Goal: Register for event/course

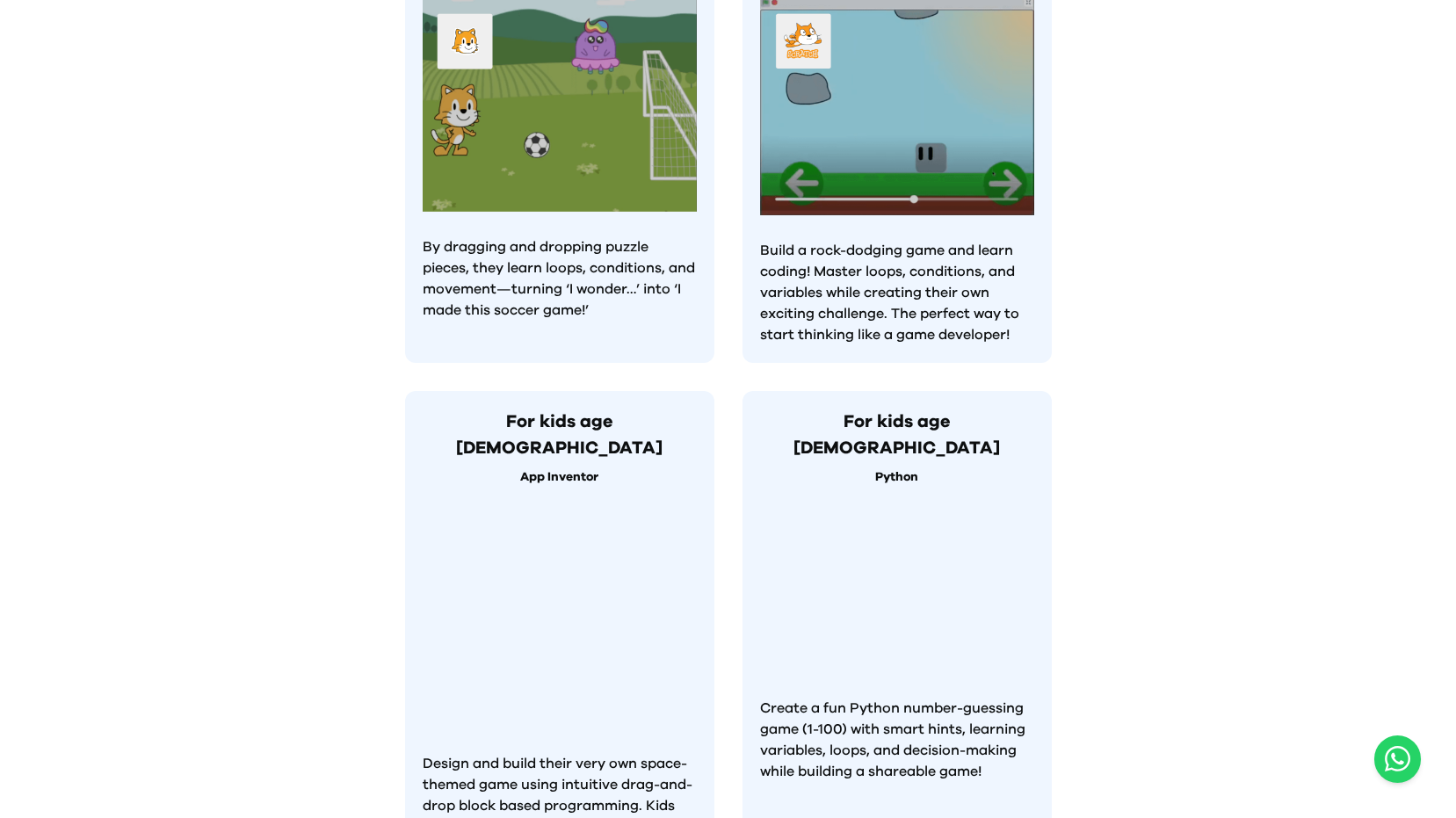
scroll to position [1406, 0]
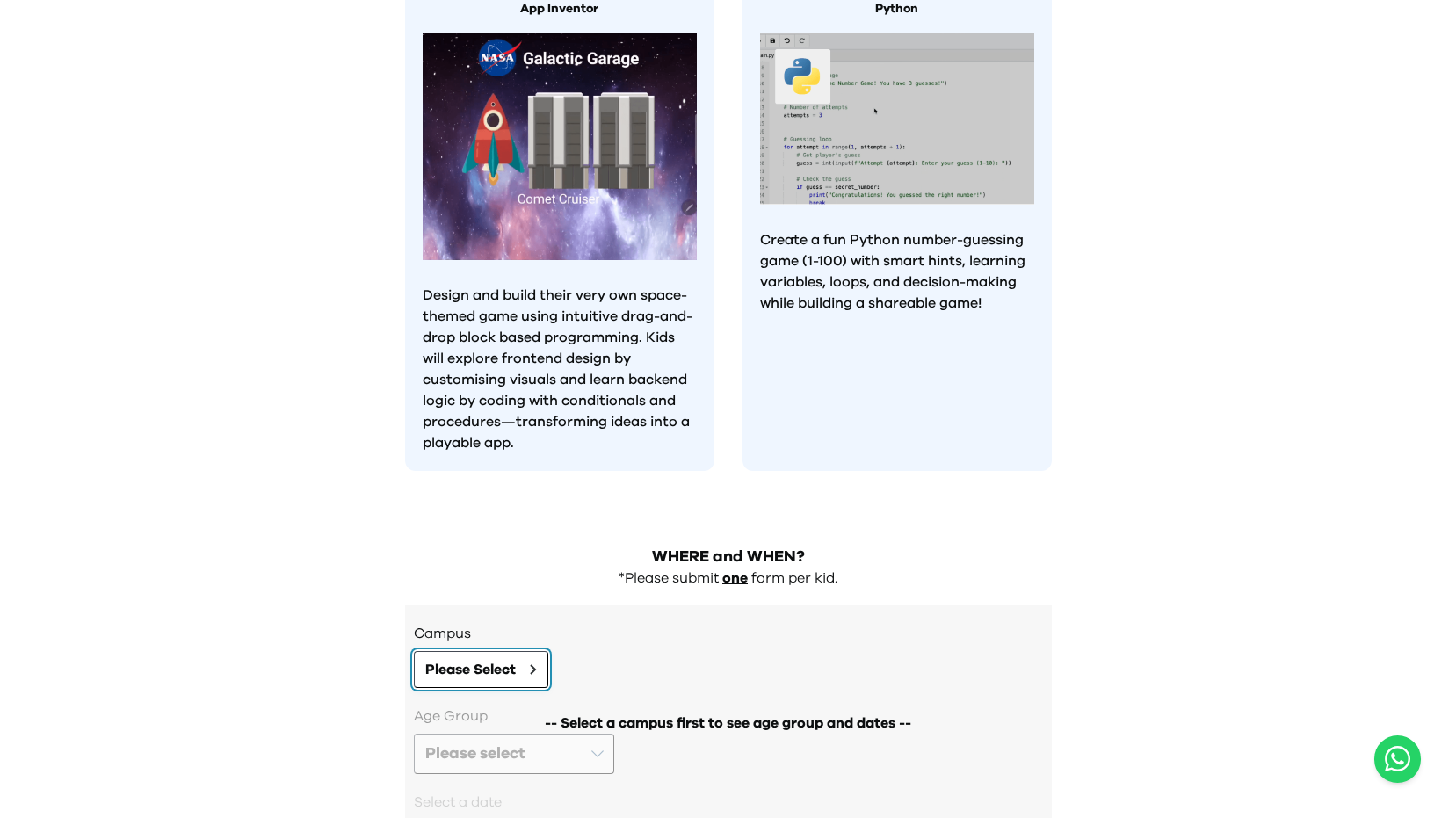
click at [539, 651] on button "Please Select" at bounding box center [481, 669] width 135 height 37
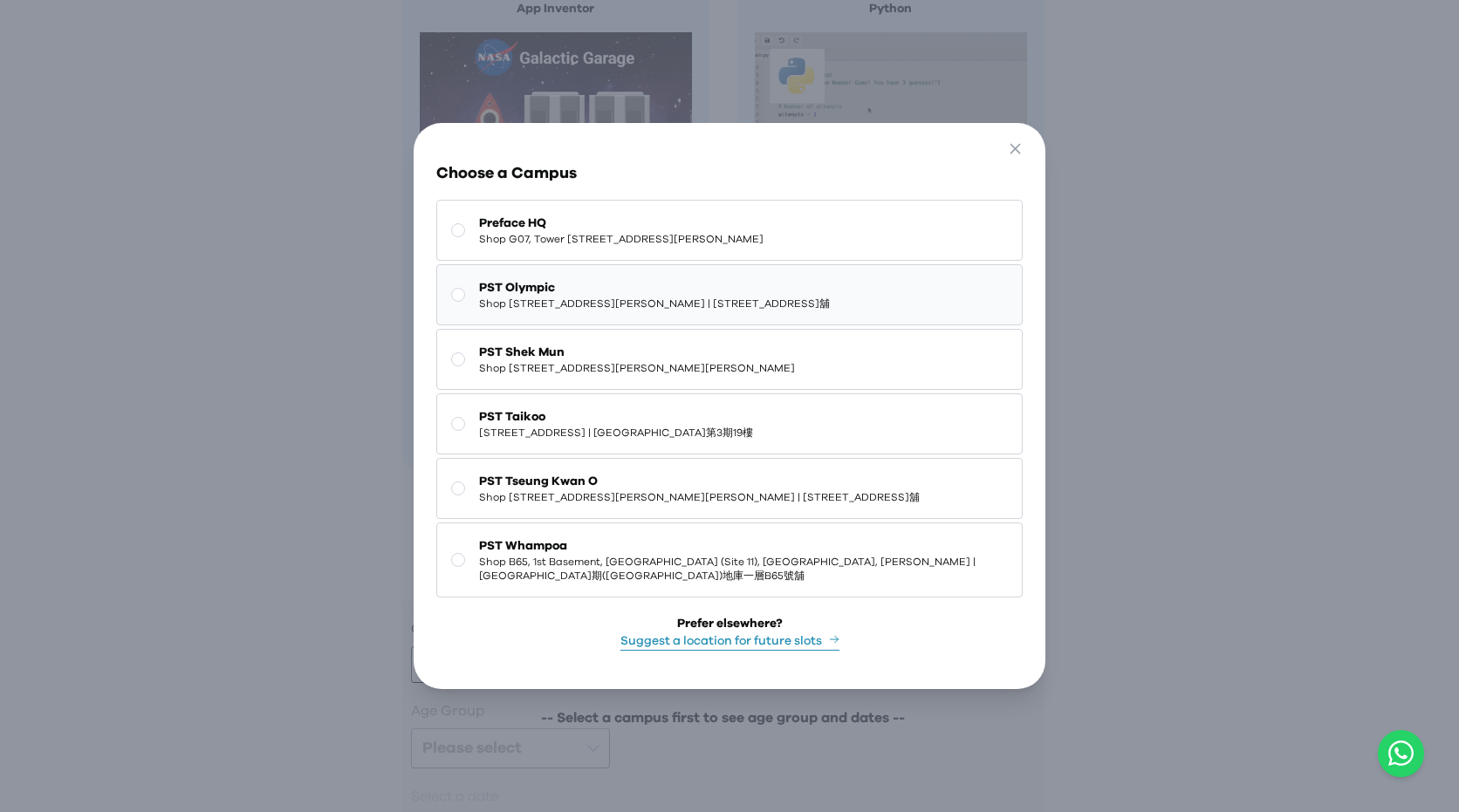
click at [461, 289] on rect at bounding box center [459, 296] width 13 height 13
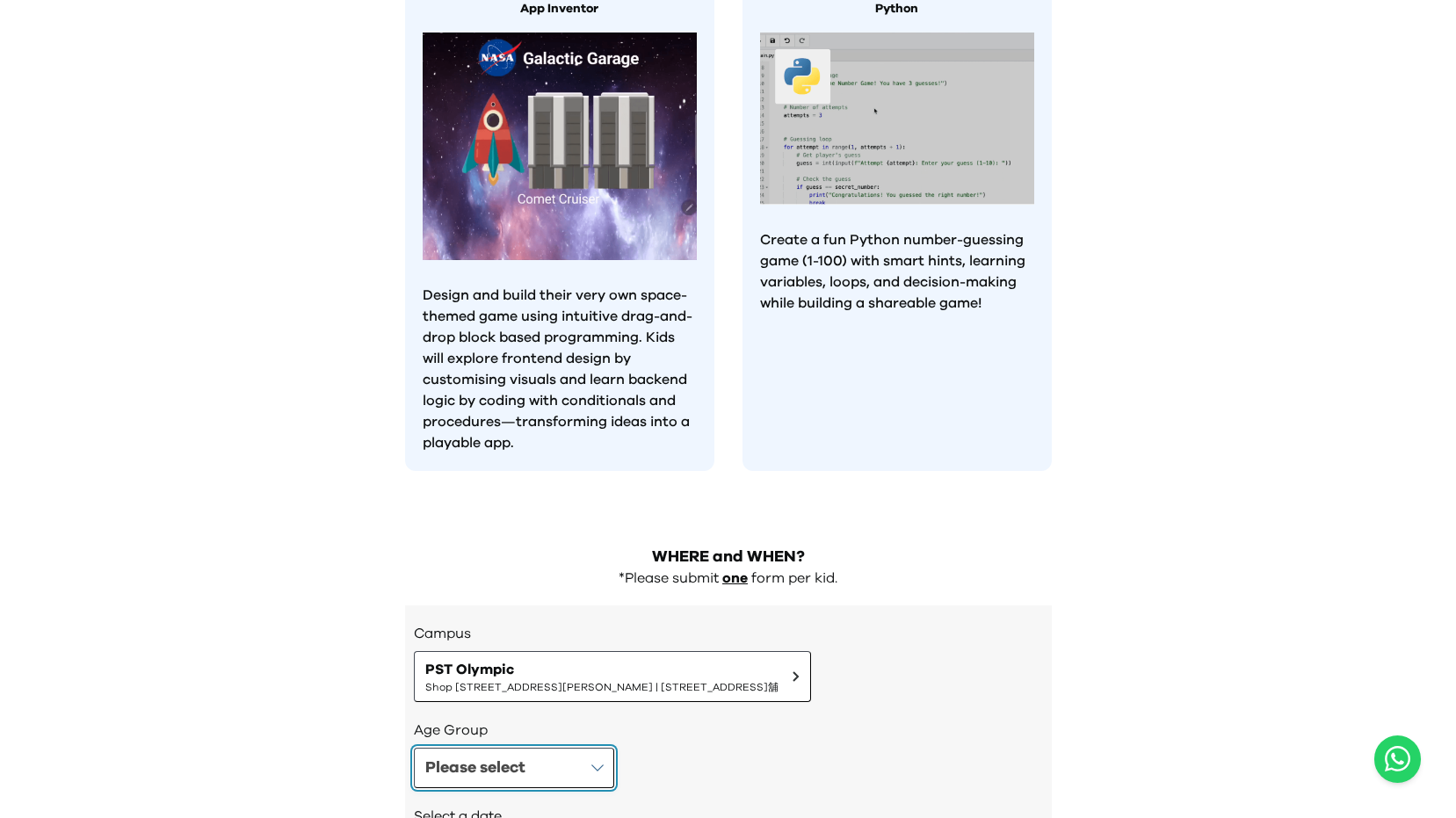
click at [603, 747] on button "Please select" at bounding box center [515, 767] width 200 height 40
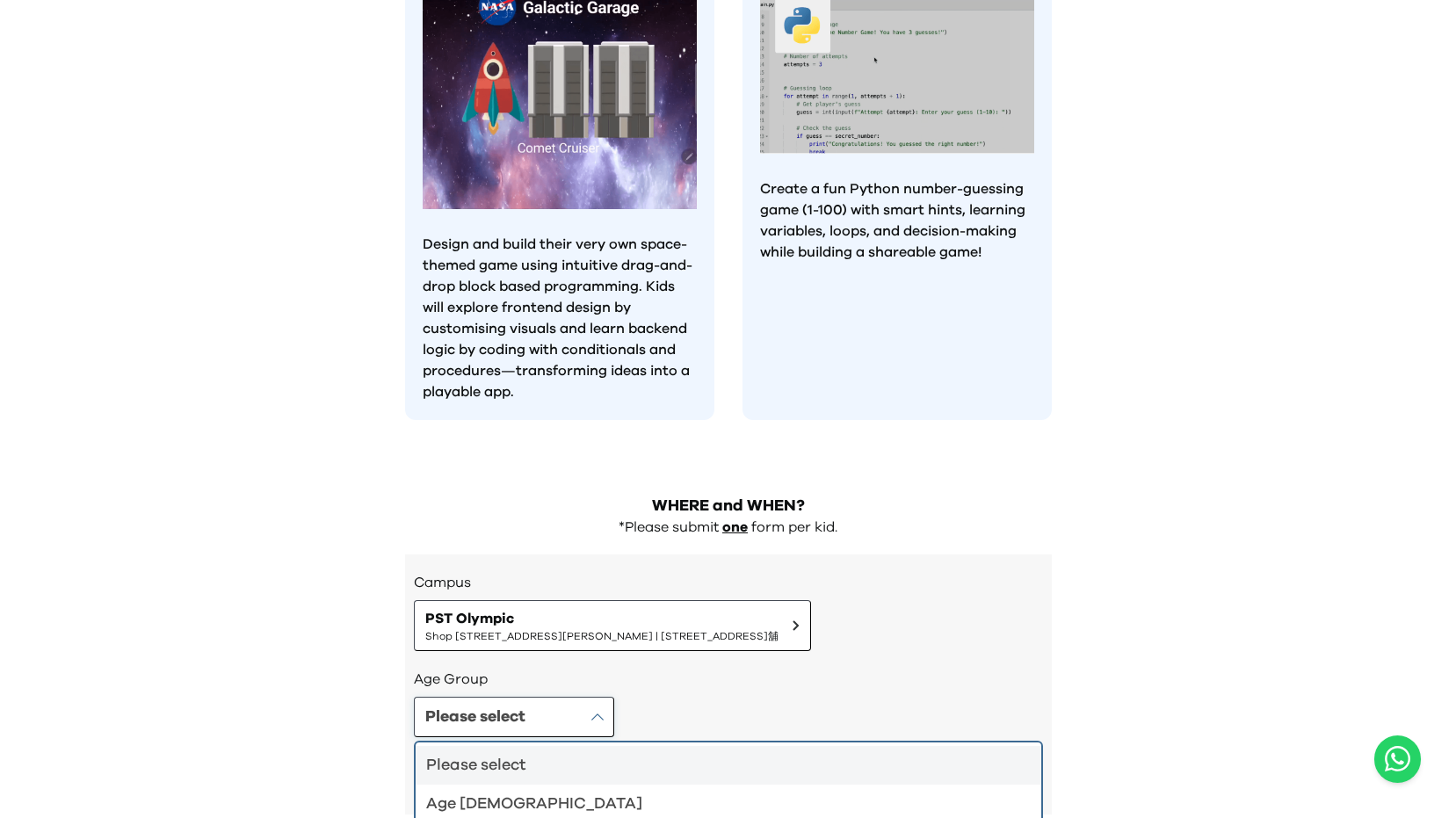
scroll to position [1484, 0]
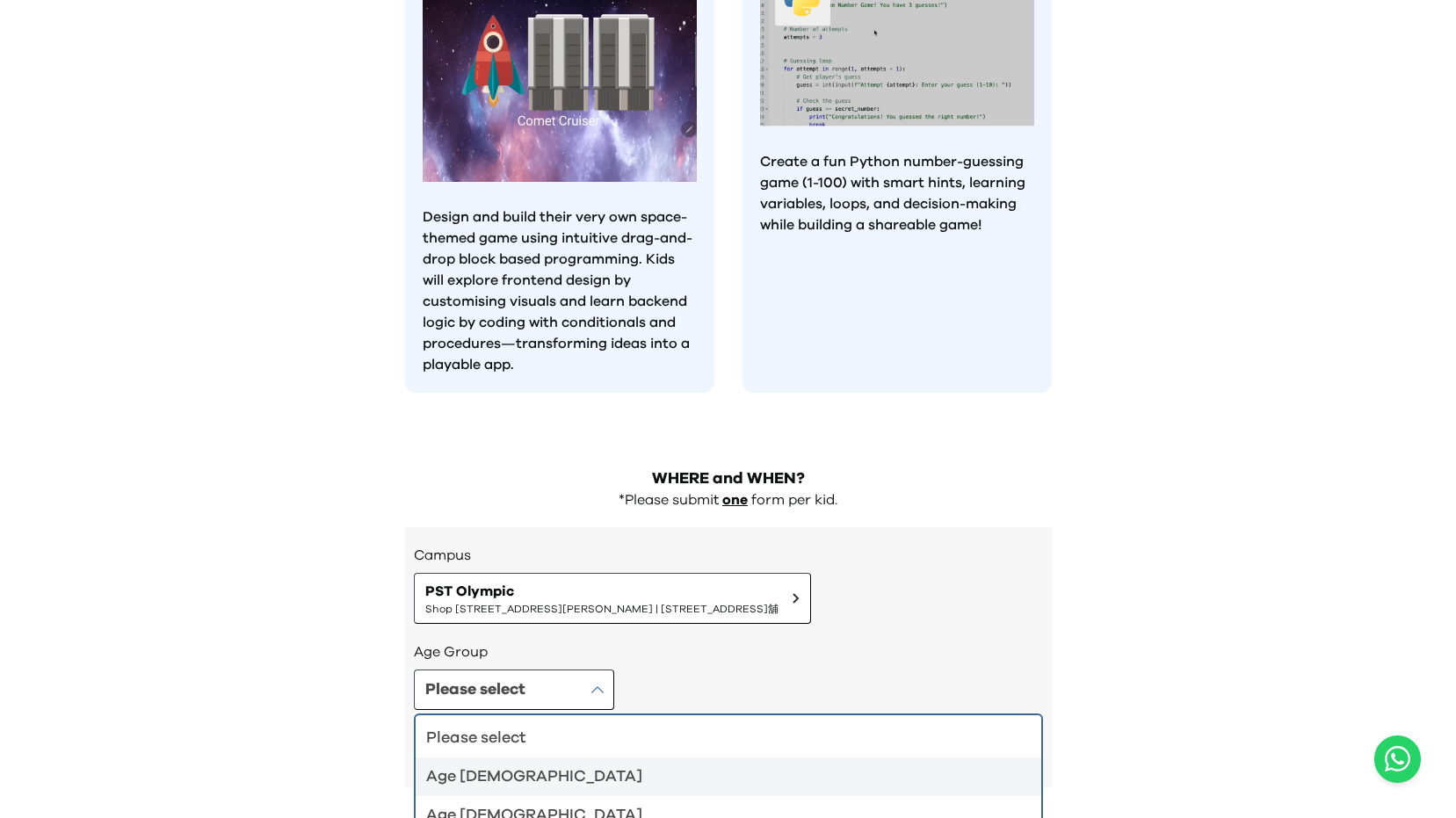
drag, startPoint x: 772, startPoint y: 737, endPoint x: 681, endPoint y: 776, distance: 99.0
click at [743, 803] on div "Age [DEMOGRAPHIC_DATA]" at bounding box center [717, 815] width 583 height 25
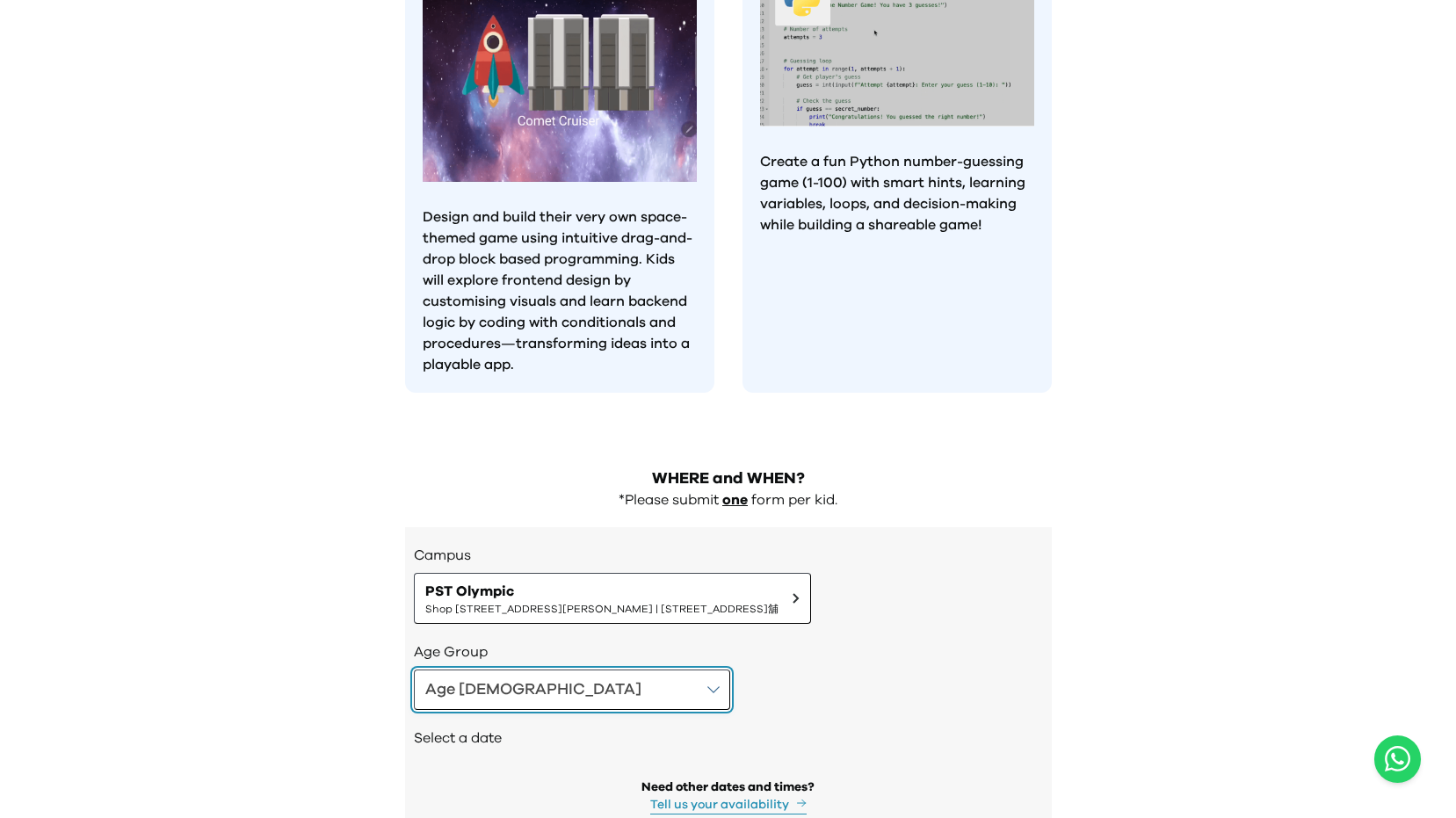
click at [559, 669] on button "Age [DEMOGRAPHIC_DATA]" at bounding box center [572, 689] width 316 height 40
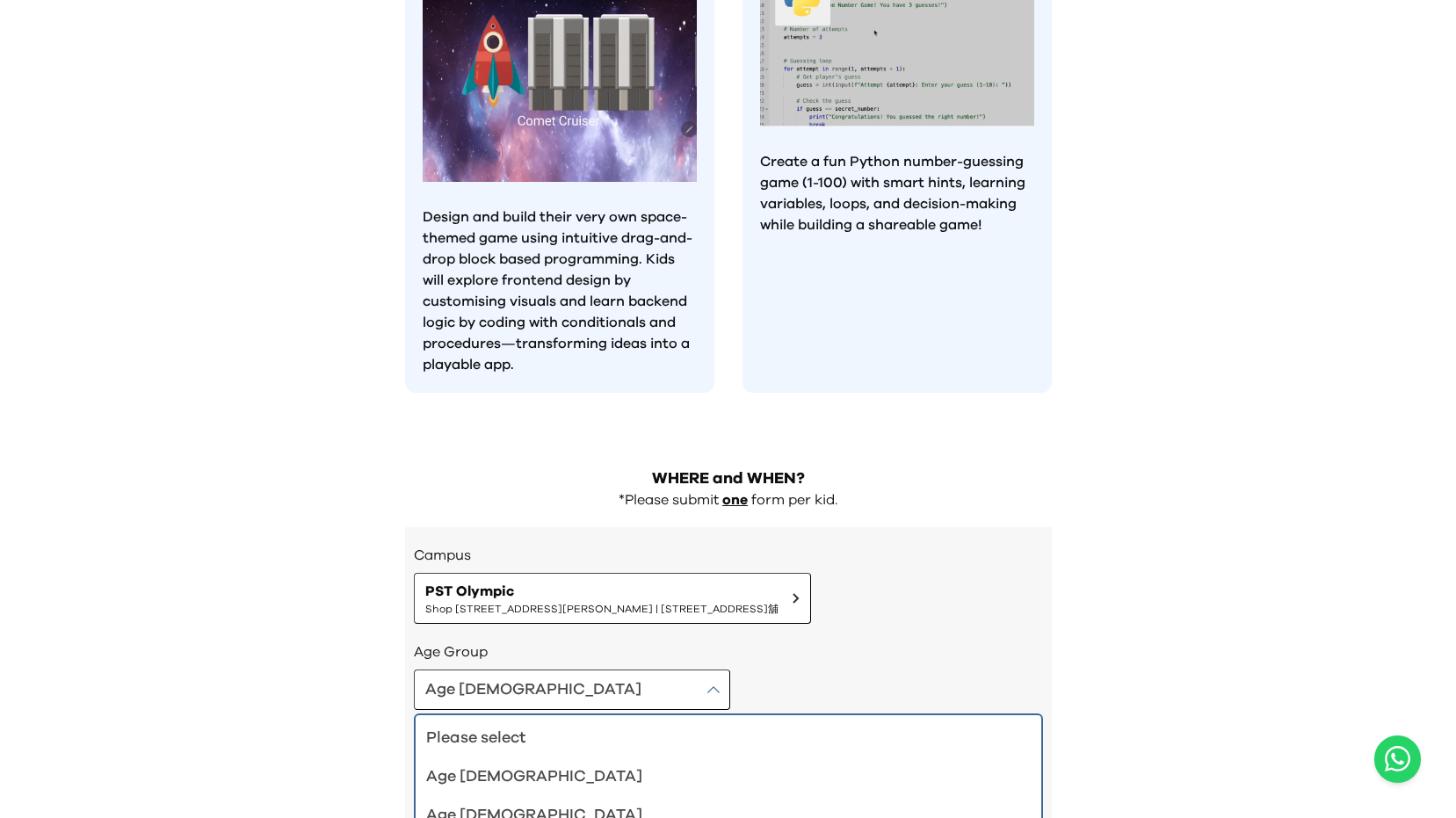
scroll to position [1500, 0]
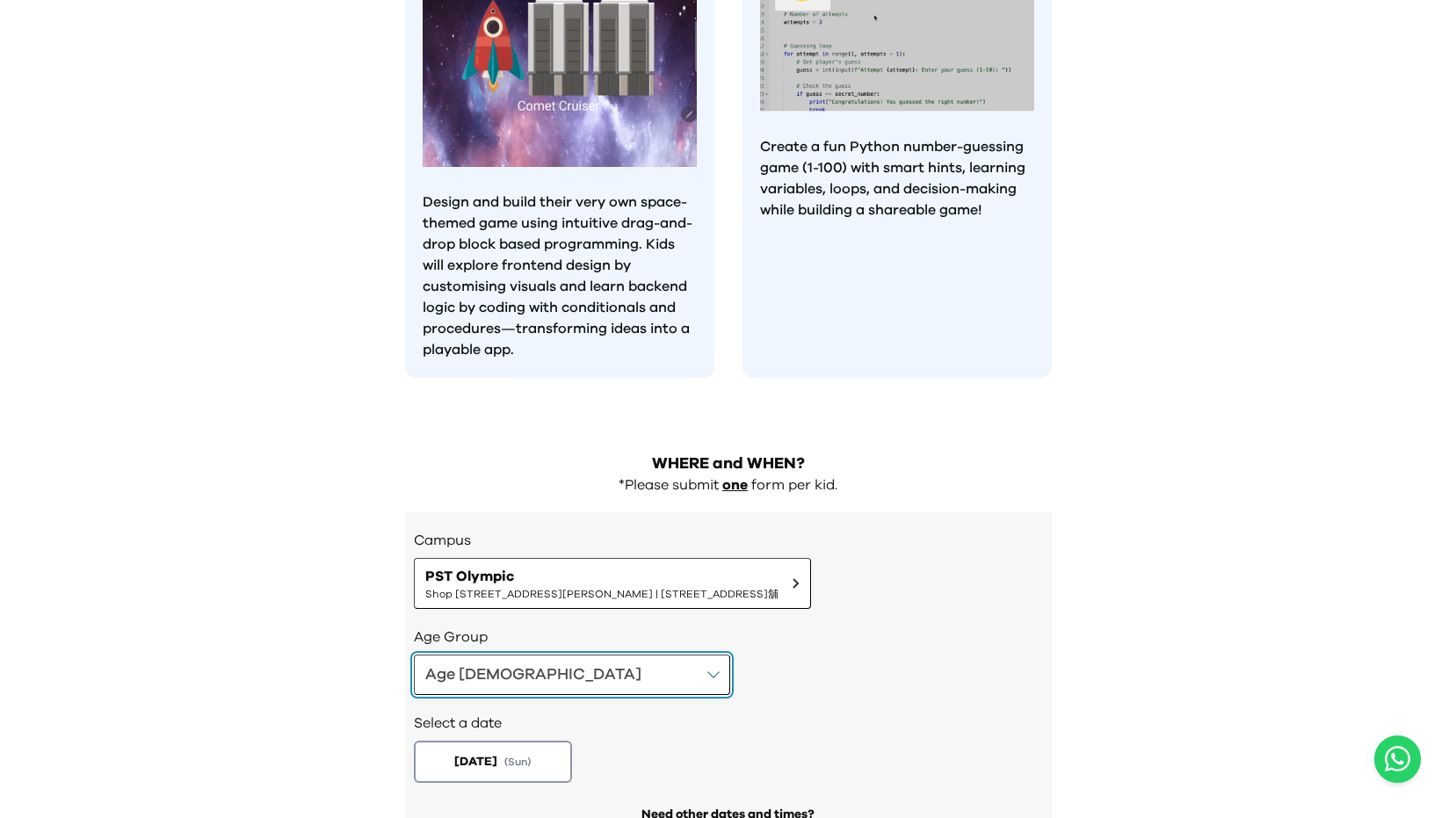
click at [577, 655] on button "Age [DEMOGRAPHIC_DATA]" at bounding box center [572, 675] width 316 height 40
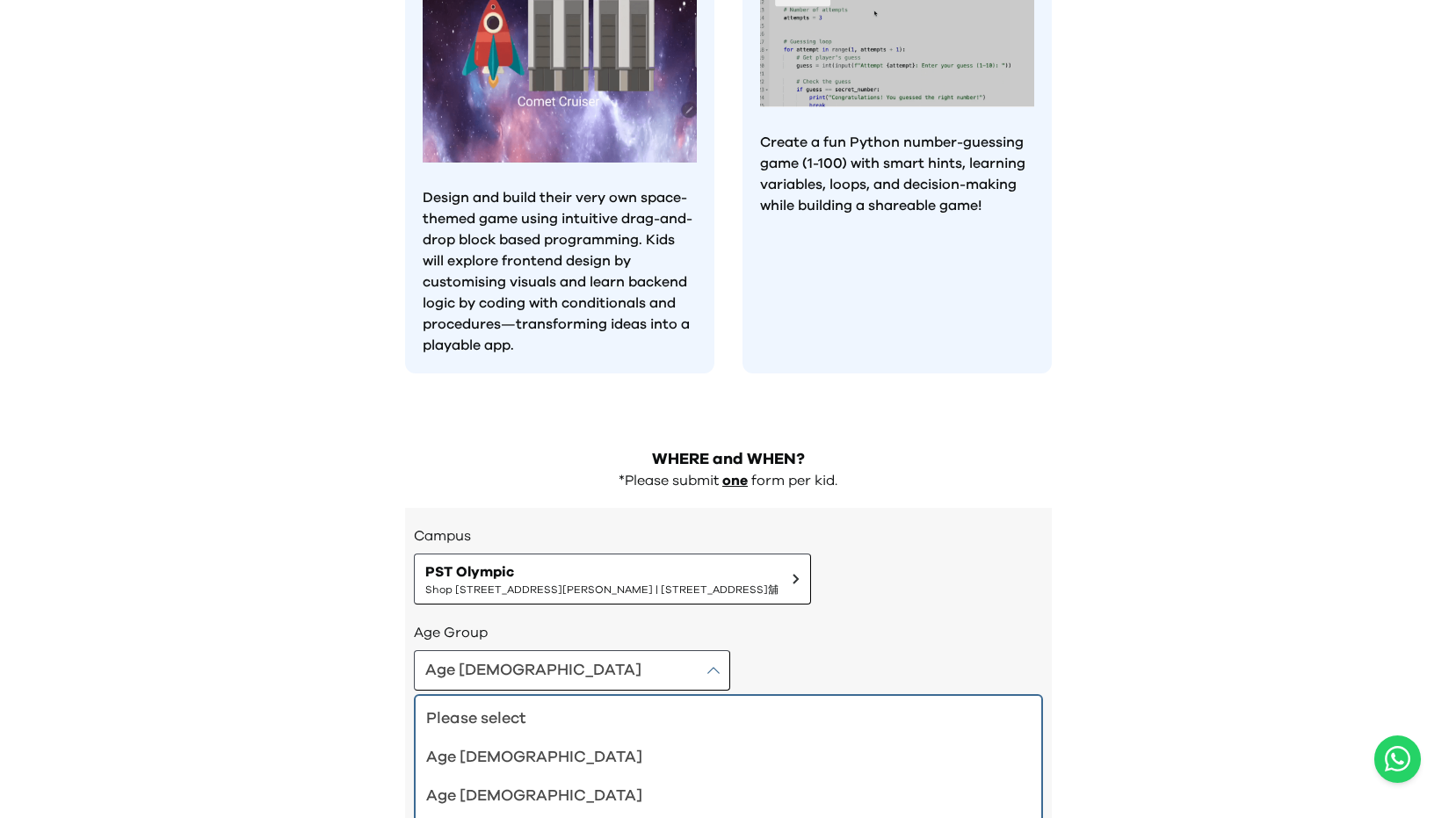
scroll to position [1571, 0]
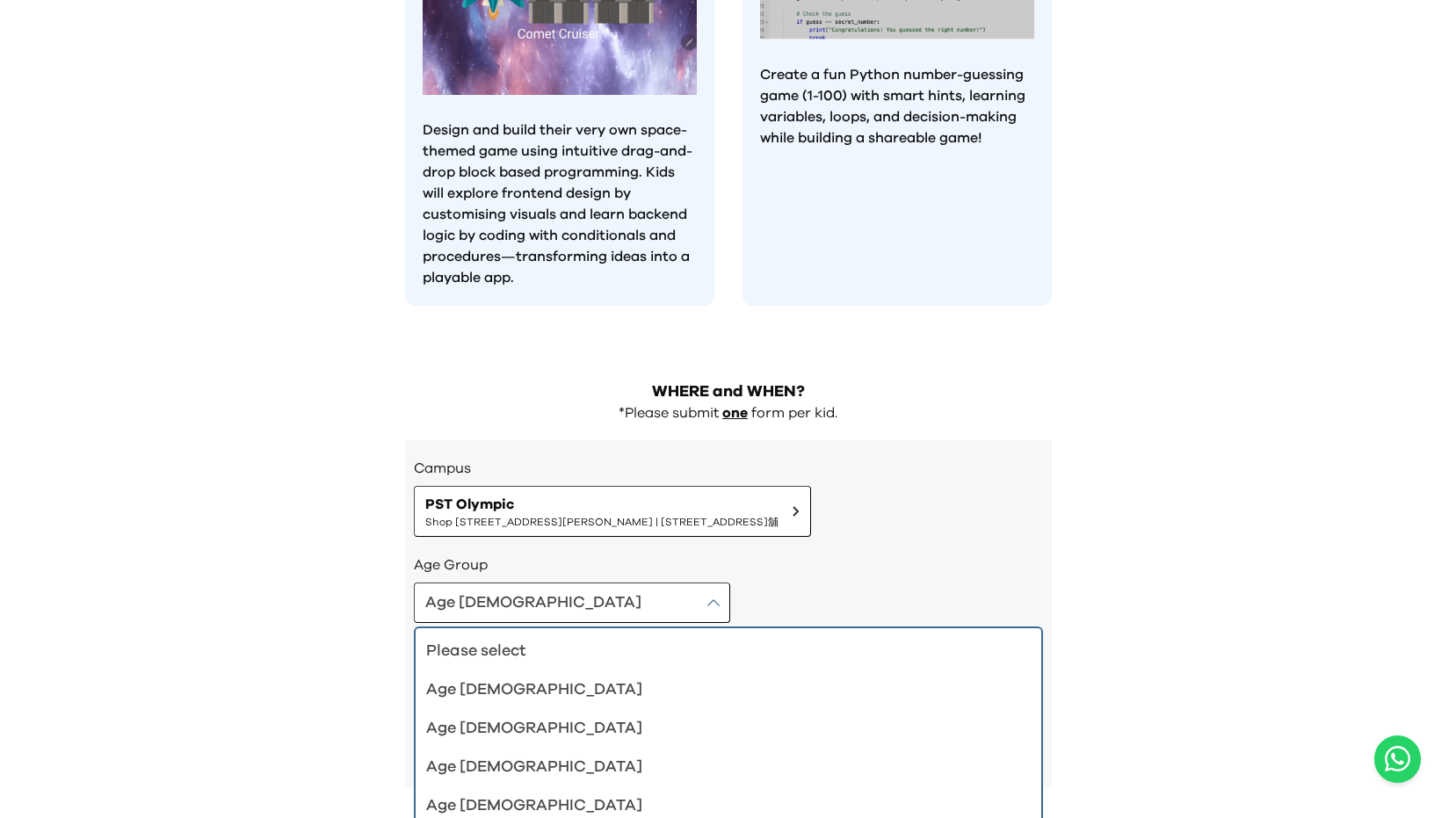
click at [465, 793] on div "Age [DEMOGRAPHIC_DATA]" at bounding box center [717, 806] width 583 height 25
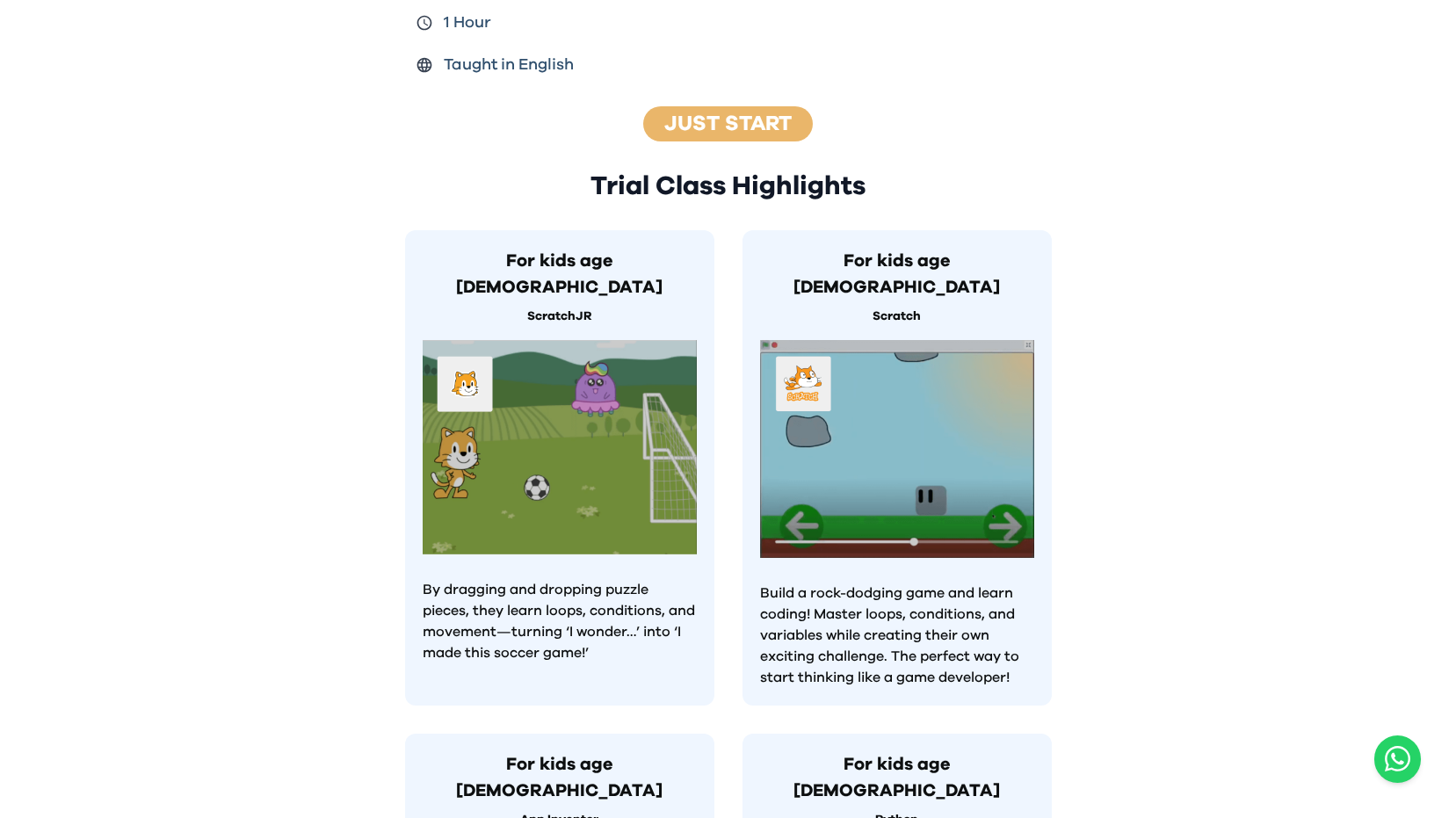
scroll to position [0, 0]
